Goal: Task Accomplishment & Management: Use online tool/utility

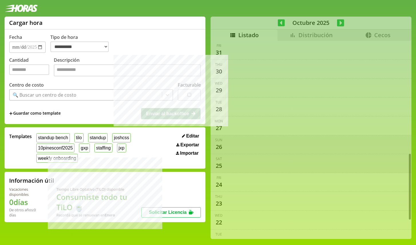
select select "**********"
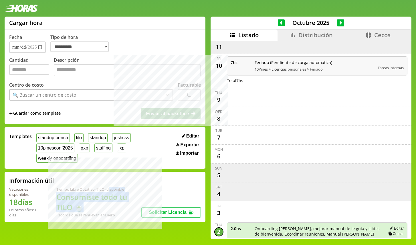
drag, startPoint x: 111, startPoint y: 190, endPoint x: 111, endPoint y: 212, distance: 21.8
click at [111, 212] on div "Tiempo Libre Optativo (TiLO) disponible Consumiste todo tu TiLO 🍵 Recordá que s…" at bounding box center [98, 202] width 85 height 31
click at [111, 211] on h1 "Consumiste todo tu TiLO 🍵" at bounding box center [98, 202] width 85 height 21
click at [310, 7] on div at bounding box center [208, 8] width 416 height 17
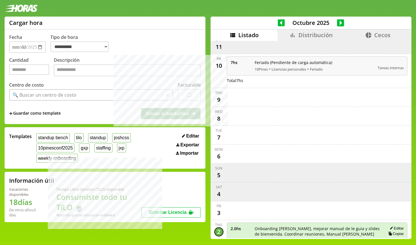
click at [310, 7] on div at bounding box center [208, 8] width 416 height 17
click at [307, 11] on div at bounding box center [208, 8] width 416 height 17
click at [307, 3] on div at bounding box center [208, 8] width 416 height 17
click at [306, 7] on div at bounding box center [208, 8] width 416 height 17
